Goal: Navigation & Orientation: Find specific page/section

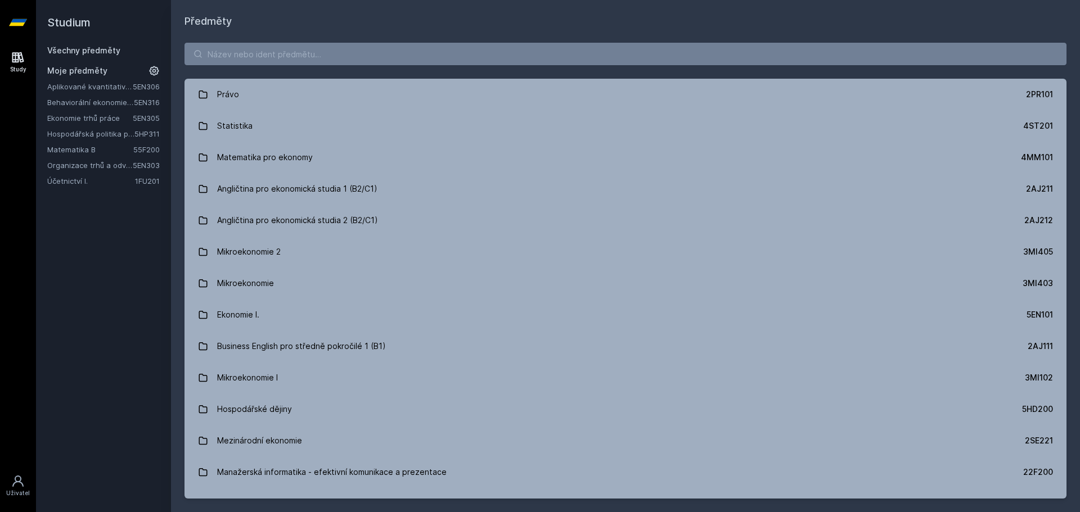
click at [69, 178] on link "Účetnictví I." at bounding box center [91, 180] width 88 height 11
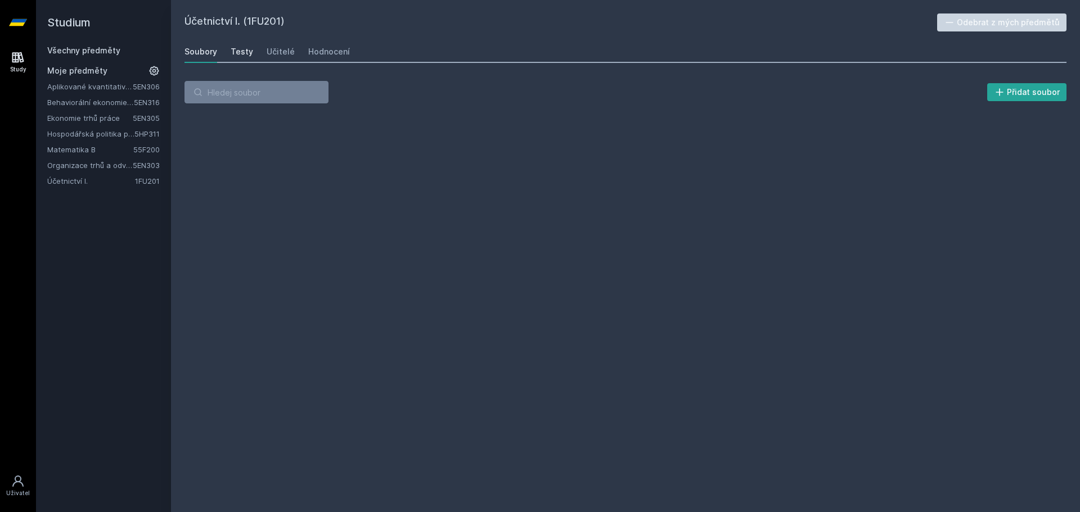
drag, startPoint x: 248, startPoint y: 56, endPoint x: 272, endPoint y: 51, distance: 24.2
click at [249, 56] on div "Testy" at bounding box center [242, 51] width 22 height 11
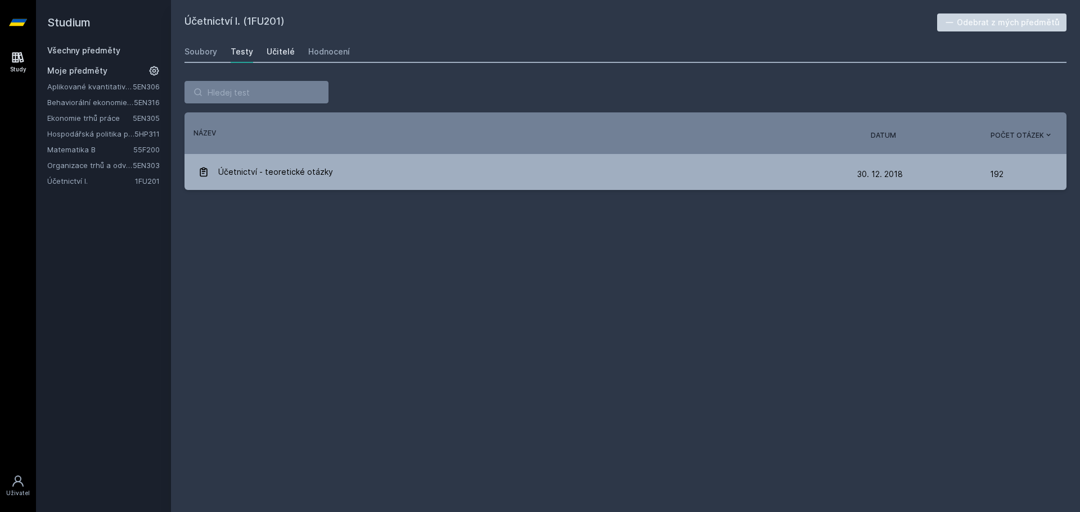
click at [272, 51] on div "Učitelé" at bounding box center [281, 51] width 28 height 11
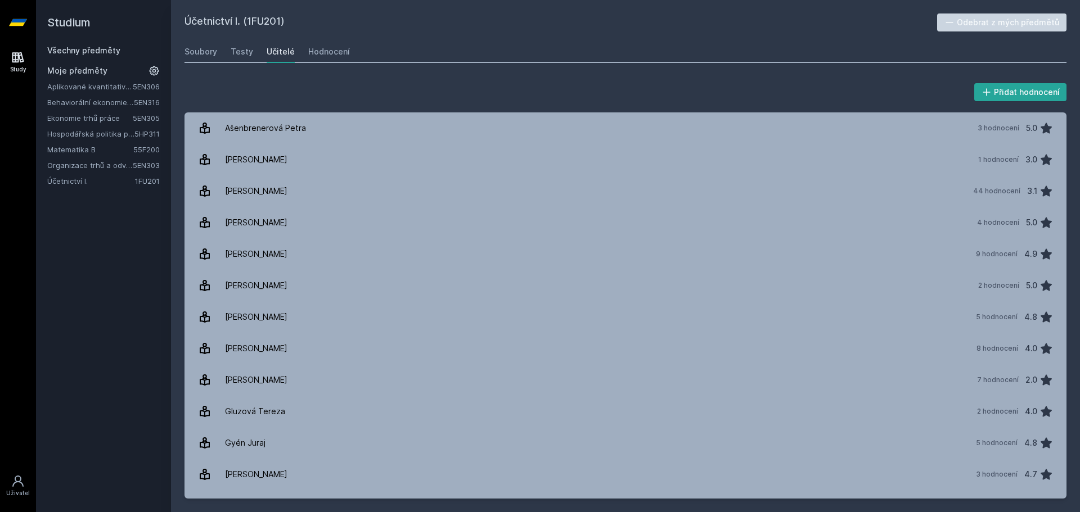
click at [272, 51] on div "Učitelé" at bounding box center [281, 51] width 28 height 11
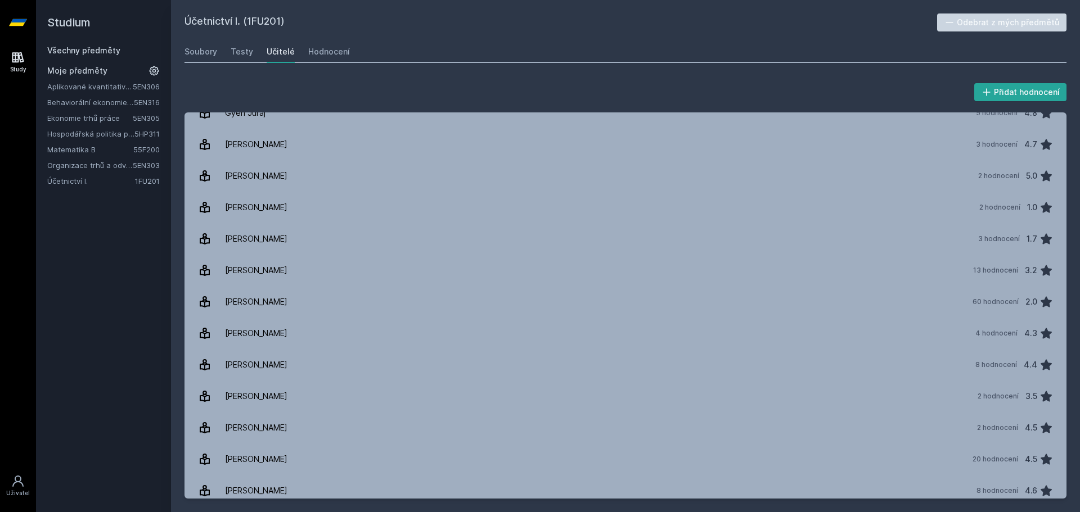
scroll to position [394, 0]
